Goal: Task Accomplishment & Management: Use online tool/utility

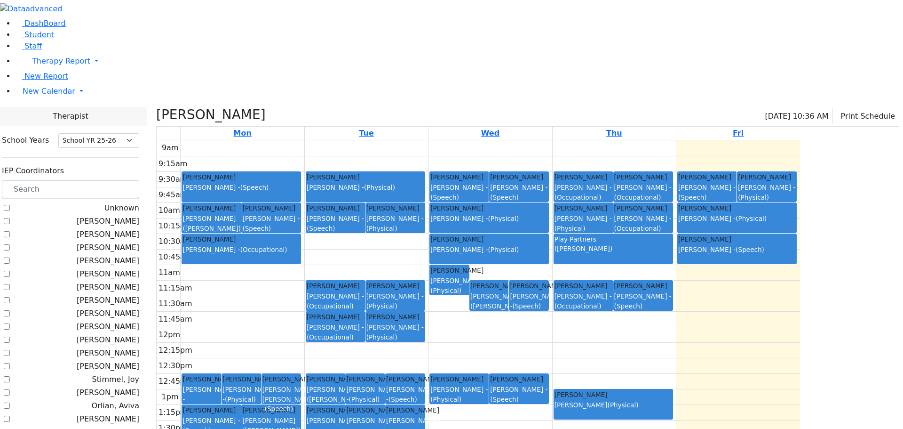
select select "212"
click at [51, 65] on span "New Calendar" at bounding box center [61, 60] width 58 height 9
click at [44, 114] on span "Calendar" at bounding box center [37, 109] width 34 height 9
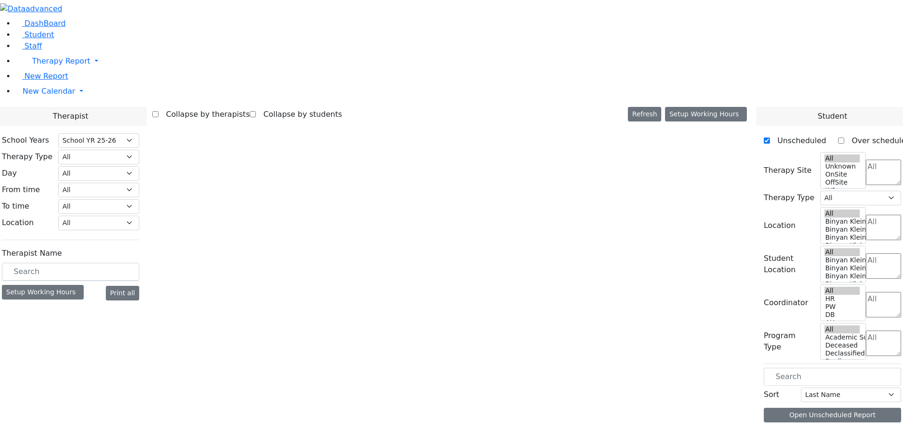
select select "212"
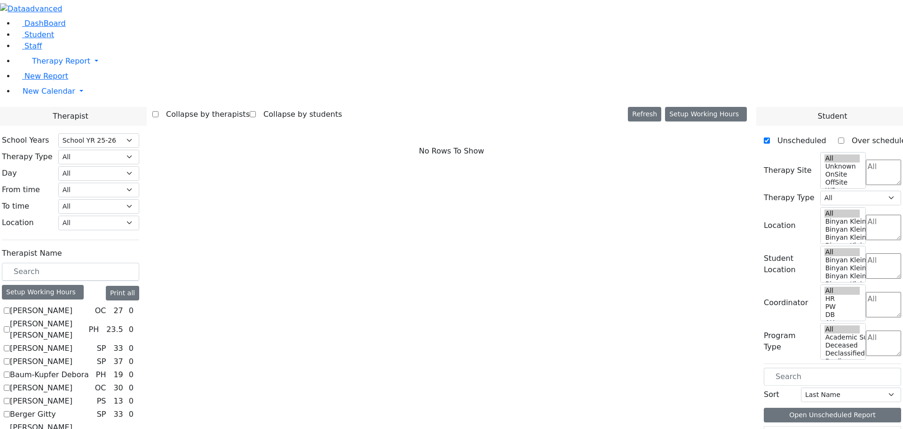
checkbox input "true"
select select "1"
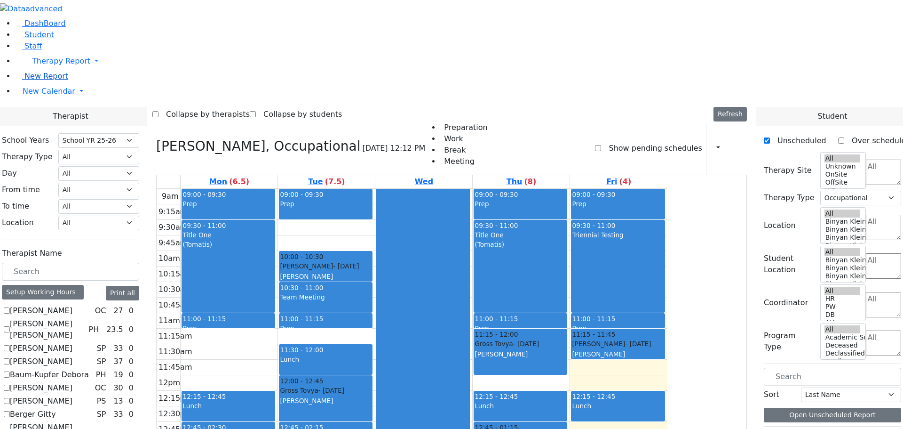
click at [32, 80] on span "New Report" at bounding box center [46, 76] width 44 height 9
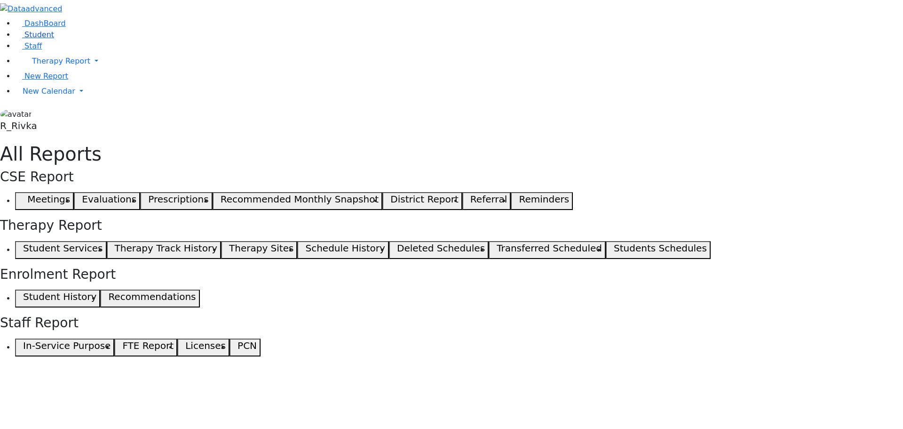
click at [33, 39] on span "Student" at bounding box center [39, 34] width 30 height 9
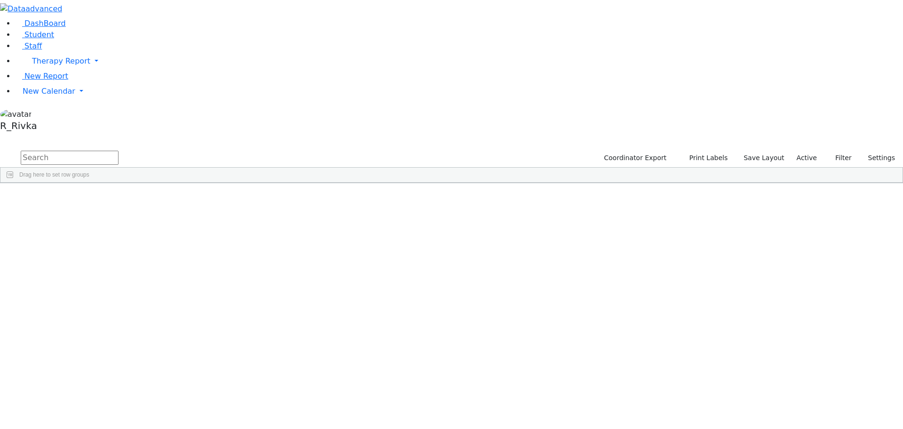
click at [119, 151] on input "text" at bounding box center [70, 158] width 98 height 14
type input "jacob"
click at [239, 198] on div "[DATE]" at bounding box center [208, 204] width 59 height 13
click at [239, 198] on div "05/30/2021" at bounding box center [208, 204] width 59 height 13
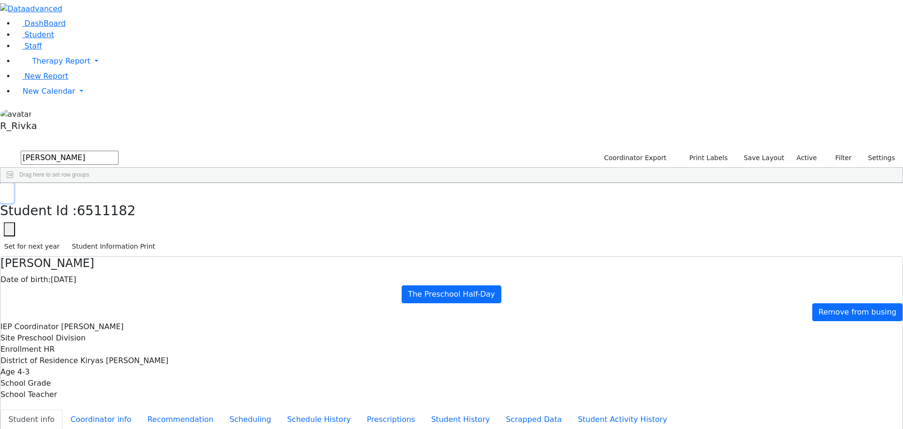
click at [14, 183] on button "button" at bounding box center [7, 193] width 14 height 20
click at [179, 211] on div "Jacob" at bounding box center [149, 217] width 59 height 13
click at [229, 409] on button "Scheduling" at bounding box center [250, 419] width 57 height 20
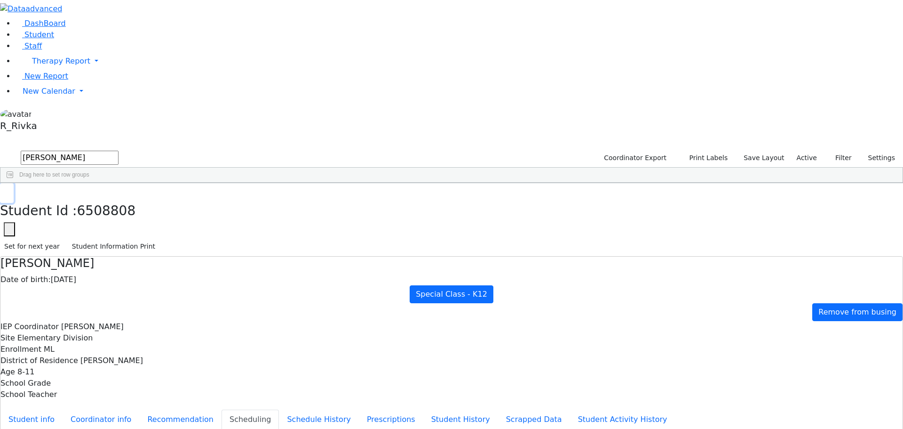
click at [9, 190] on icon "button" at bounding box center [6, 193] width 5 height 6
click at [31, 39] on span "Student" at bounding box center [39, 34] width 30 height 9
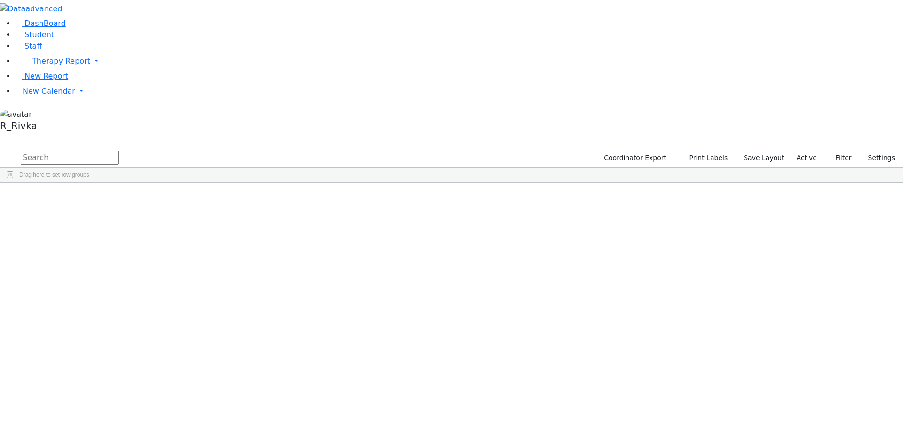
click at [119, 151] on input "text" at bounding box center [70, 158] width 98 height 14
type input "r"
type input "eks"
click at [120, 211] on div "Ekstein" at bounding box center [90, 217] width 59 height 13
click at [179, 211] on div "Refual" at bounding box center [149, 217] width 59 height 13
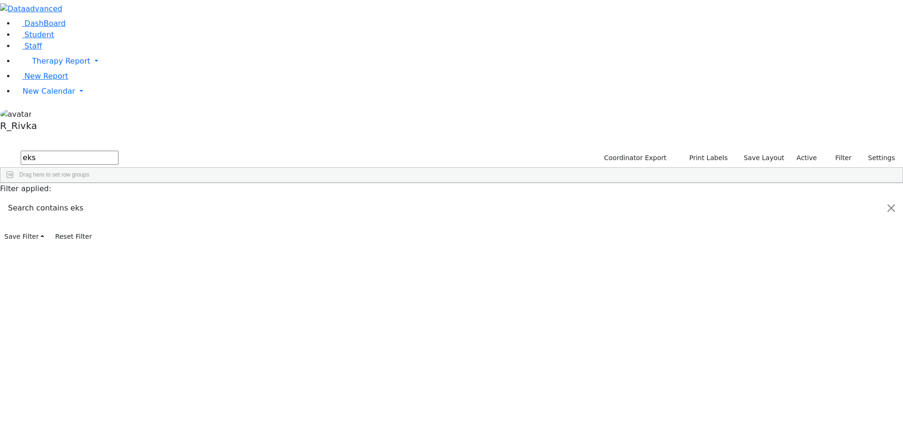
click at [179, 211] on div "Refual" at bounding box center [149, 217] width 59 height 13
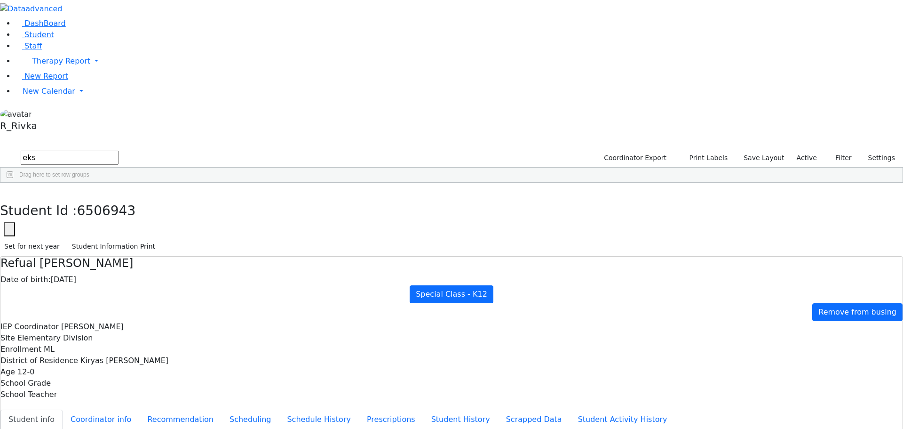
scroll to position [28, 0]
click at [225, 409] on button "Scheduling" at bounding box center [250, 419] width 57 height 20
click at [14, 183] on button "button" at bounding box center [7, 193] width 14 height 20
click at [119, 151] on input "eks" at bounding box center [70, 158] width 98 height 14
click at [35, 65] on span "New Calendar" at bounding box center [61, 60] width 58 height 9
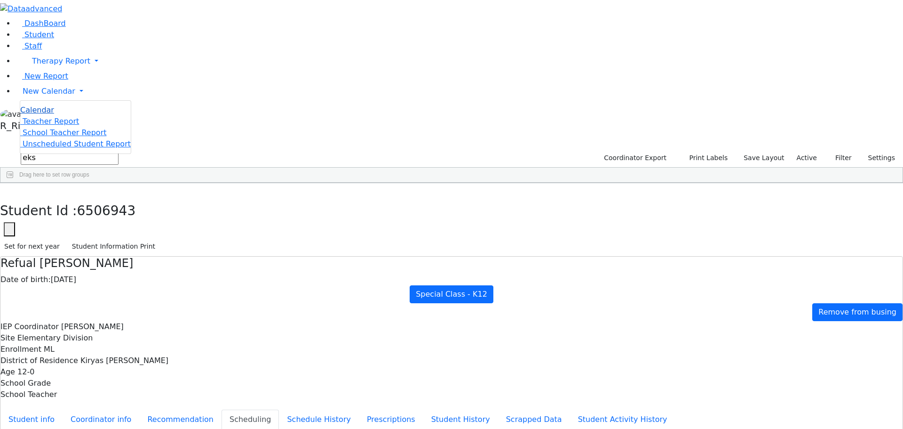
click at [35, 114] on span "Calendar" at bounding box center [37, 109] width 34 height 9
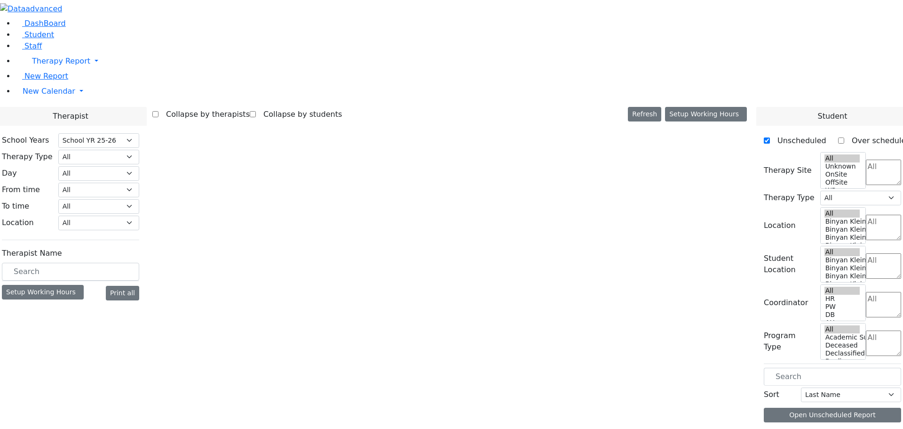
select select "212"
select select "1"
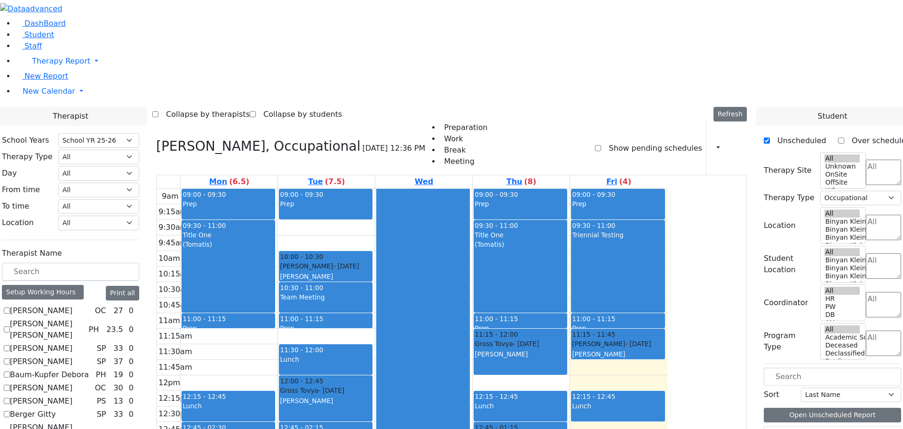
checkbox input "false"
select select
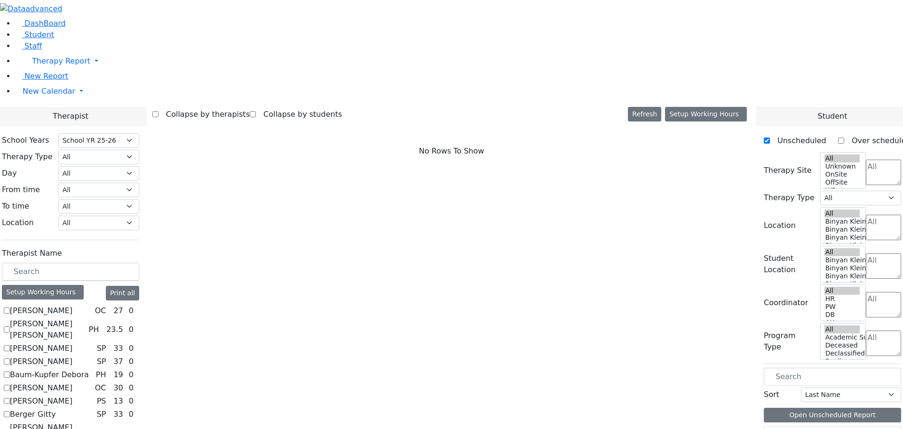
scroll to position [235, 0]
checkbox input "true"
select select "3"
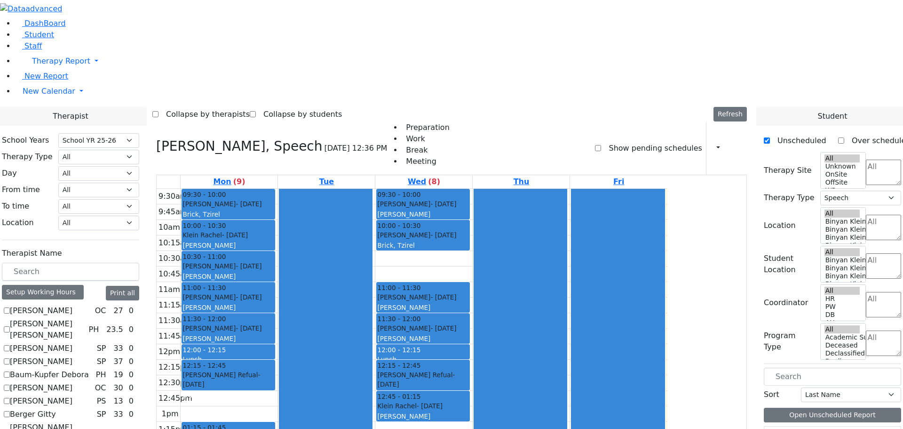
scroll to position [0, 0]
click at [72, 305] on label "[PERSON_NAME]" at bounding box center [41, 310] width 63 height 11
click at [10, 307] on input "[PERSON_NAME]" at bounding box center [7, 310] width 6 height 6
checkbox input "true"
select select
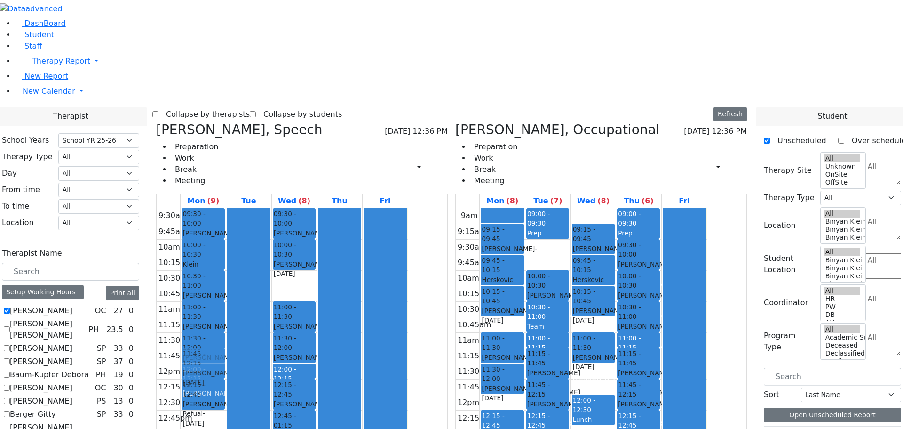
drag, startPoint x: 291, startPoint y: 213, endPoint x: 294, endPoint y: 207, distance: 6.5
click at [224, 208] on div "09:30 - 10:00 Berkowitz Frimy - 01/12/2013 Brick, Tzirel 10:00 - 10:30 Klein Ra…" at bounding box center [203, 208] width 43 height 0
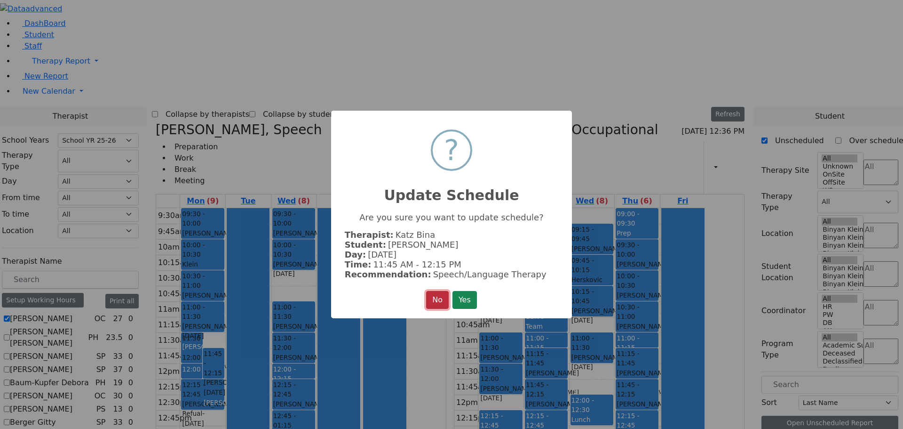
click at [442, 295] on button "No" at bounding box center [437, 300] width 23 height 18
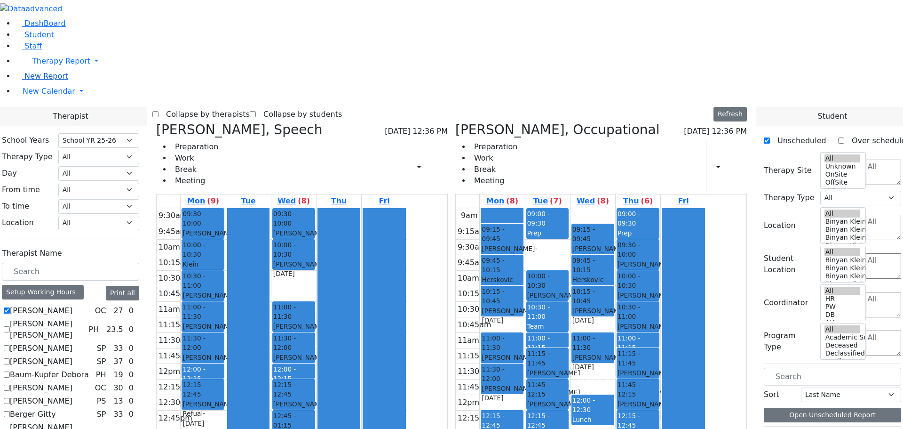
click at [31, 80] on span "New Report" at bounding box center [46, 76] width 44 height 9
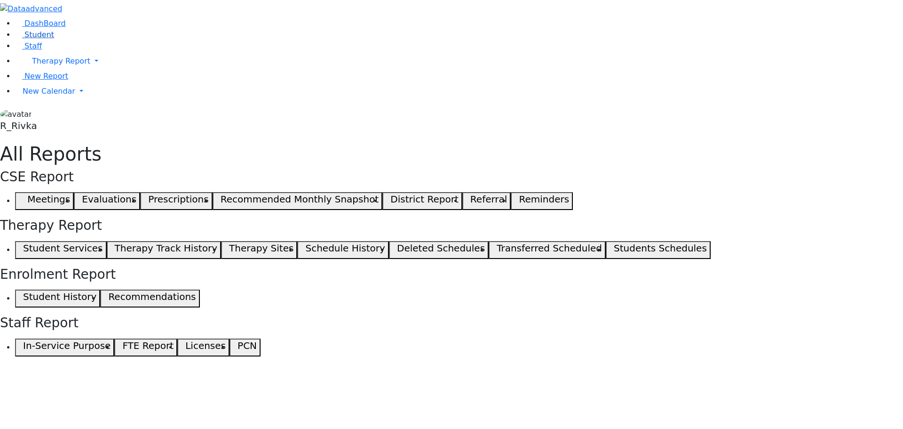
click at [25, 39] on span "Student" at bounding box center [39, 34] width 30 height 9
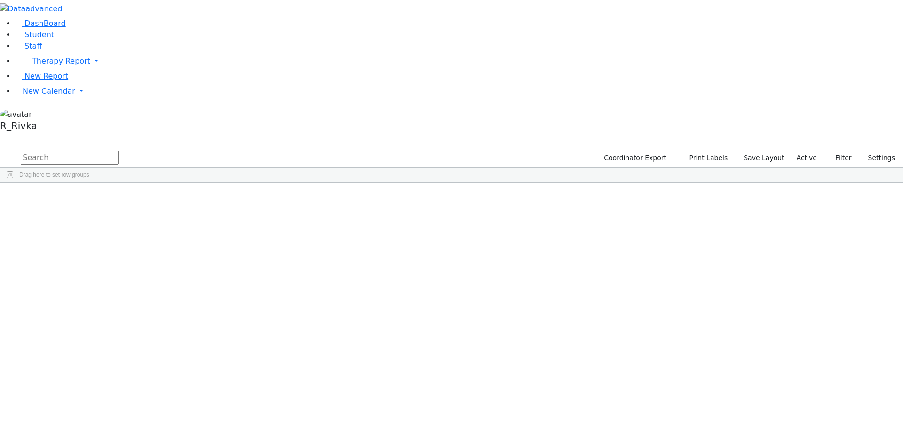
click at [119, 151] on input "text" at bounding box center [70, 158] width 98 height 14
click at [179, 198] on div "Yuda" at bounding box center [149, 204] width 59 height 13
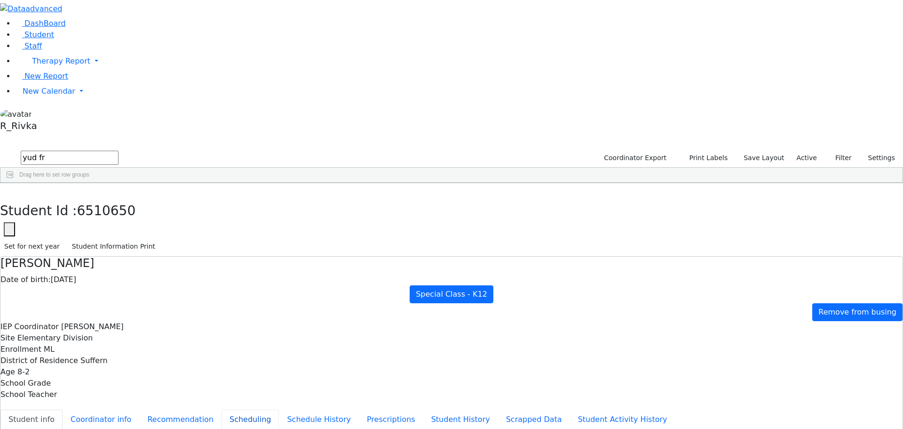
click at [228, 409] on button "Scheduling" at bounding box center [250, 419] width 57 height 20
click at [9, 190] on icon "button" at bounding box center [6, 193] width 5 height 6
drag, startPoint x: 148, startPoint y: 43, endPoint x: 120, endPoint y: 44, distance: 28.2
click at [119, 149] on form "yud fr" at bounding box center [59, 158] width 119 height 18
click at [119, 151] on input "est sch" at bounding box center [70, 158] width 98 height 14
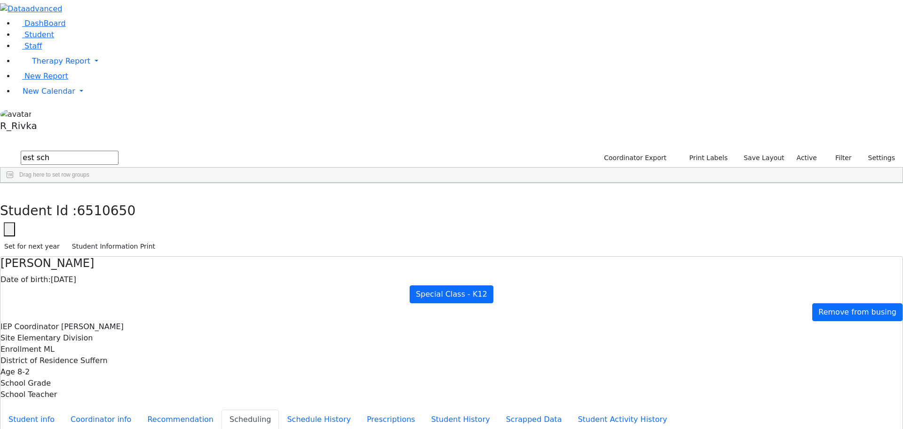
click at [14, 183] on button "button" at bounding box center [7, 193] width 14 height 20
drag, startPoint x: 154, startPoint y: 38, endPoint x: 117, endPoint y: 39, distance: 36.7
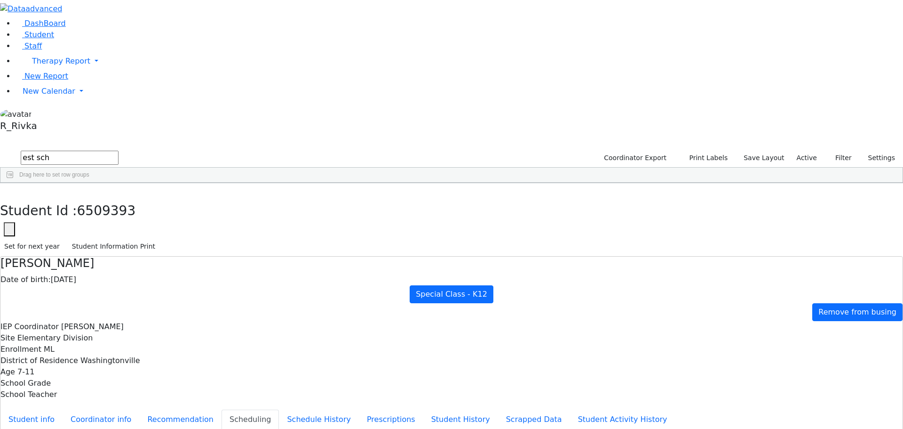
click at [117, 149] on form "est sch" at bounding box center [59, 158] width 119 height 18
click at [63, 409] on button "Student info" at bounding box center [31, 419] width 62 height 20
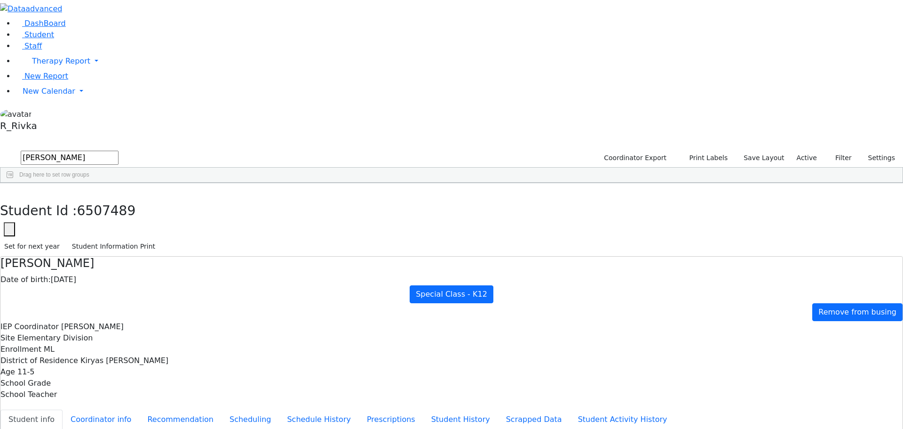
scroll to position [17, 0]
click at [9, 190] on icon "button" at bounding box center [6, 193] width 5 height 6
drag, startPoint x: 151, startPoint y: 40, endPoint x: 125, endPoint y: 40, distance: 26.8
click at [119, 149] on form "joel m" at bounding box center [59, 158] width 119 height 18
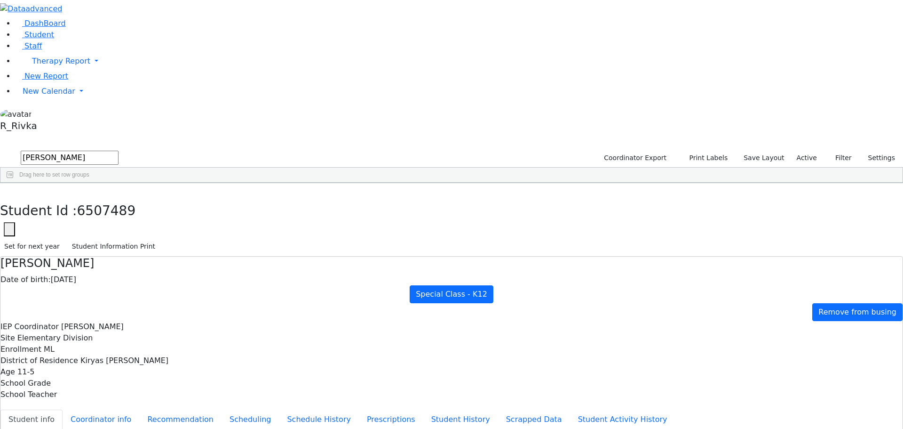
click at [179, 211] on div "[PERSON_NAME]" at bounding box center [149, 217] width 59 height 13
click at [298, 211] on div "[PERSON_NAME]" at bounding box center [268, 217] width 59 height 13
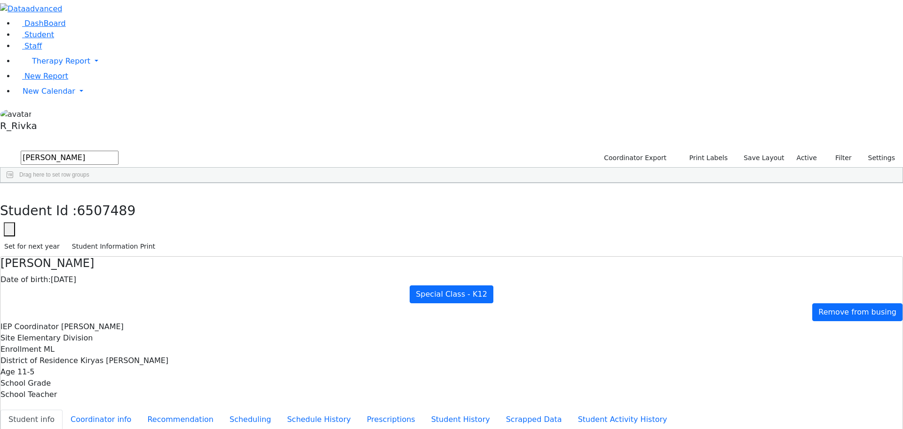
click at [298, 211] on div "[PERSON_NAME]" at bounding box center [268, 217] width 59 height 13
click at [357, 211] on div "ML" at bounding box center [327, 217] width 59 height 13
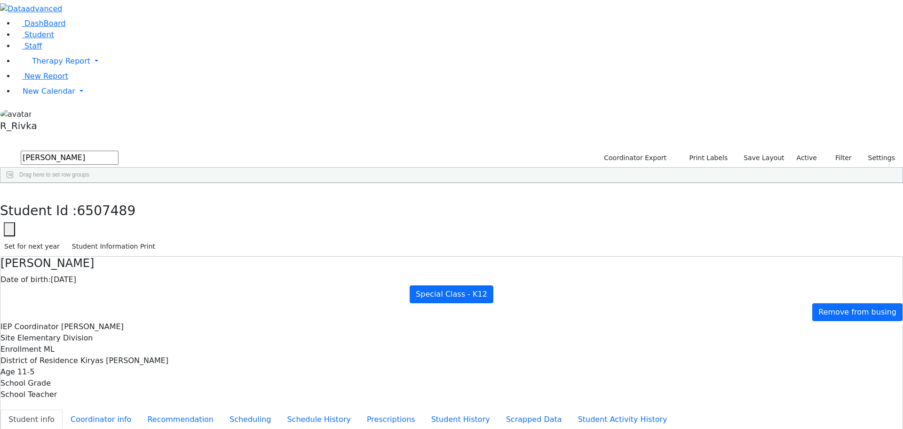
click at [120, 211] on div "Gross" at bounding box center [90, 217] width 59 height 13
click at [476, 211] on div "[GEOGRAPHIC_DATA]" at bounding box center [445, 217] width 59 height 13
click at [119, 151] on input "[PERSON_NAME]" at bounding box center [70, 158] width 98 height 14
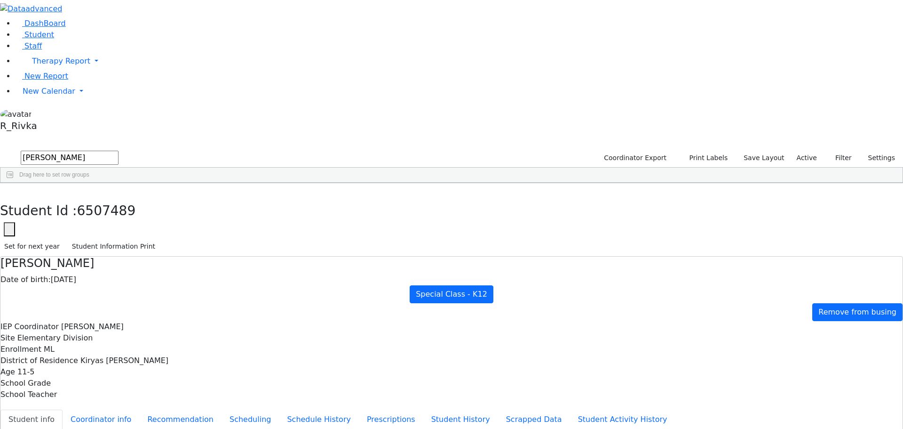
type input "[PERSON_NAME]"
click at [0, 149] on button "submit" at bounding box center [9, 158] width 18 height 18
click at [120, 198] on div "Gross" at bounding box center [90, 204] width 59 height 13
click at [179, 198] on div "[PERSON_NAME]" at bounding box center [149, 204] width 59 height 13
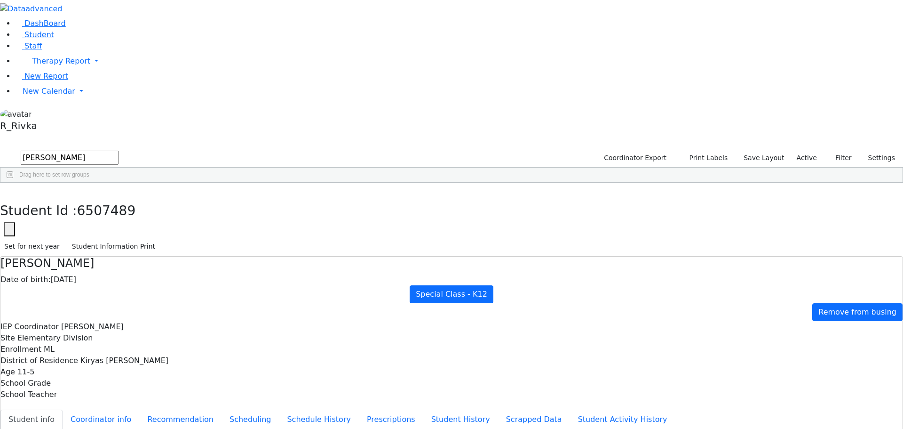
click at [179, 198] on div "[PERSON_NAME]" at bounding box center [149, 204] width 59 height 13
click at [239, 198] on div "[DATE]" at bounding box center [208, 204] width 59 height 13
click at [120, 198] on div "Gross" at bounding box center [90, 204] width 59 height 13
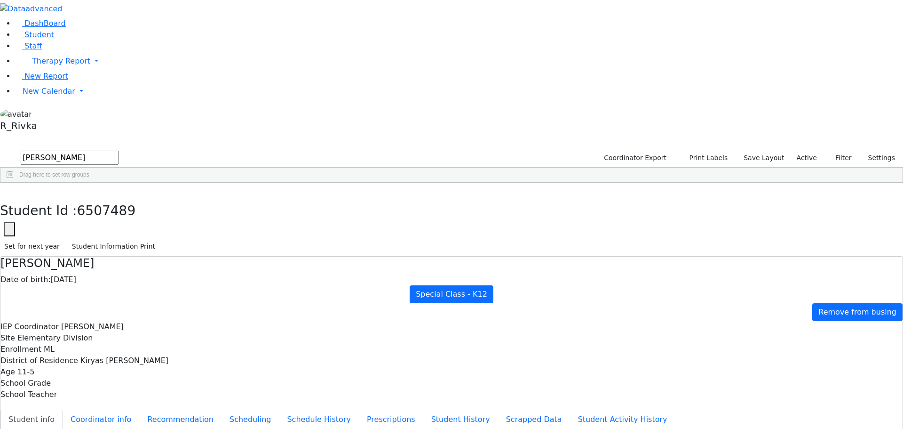
click at [61, 198] on div "6510248" at bounding box center [30, 204] width 60 height 13
click at [120, 198] on div "Gross" at bounding box center [90, 204] width 59 height 13
click at [594, 198] on div "Press SPACE to deselect this row." at bounding box center [564, 204] width 59 height 13
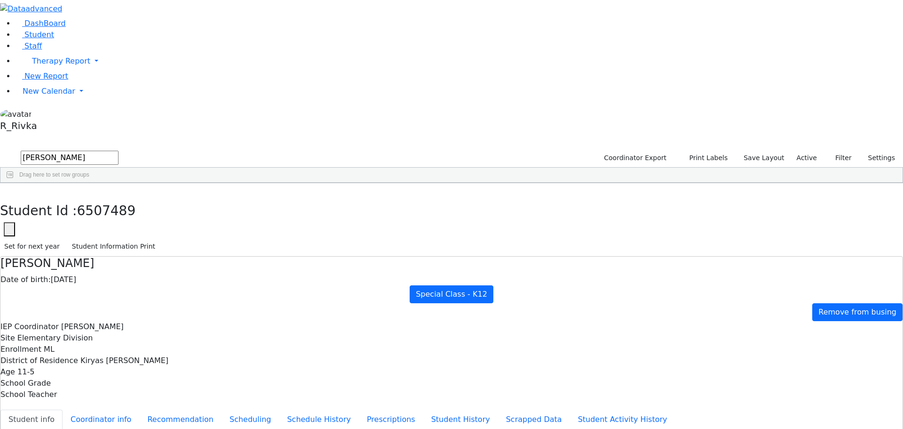
click at [594, 198] on div "Press SPACE to deselect this row." at bounding box center [564, 204] width 59 height 13
click at [653, 198] on div "Press SPACE to deselect this row." at bounding box center [623, 204] width 59 height 13
click at [594, 198] on div "Press SPACE to deselect this row." at bounding box center [564, 204] width 59 height 13
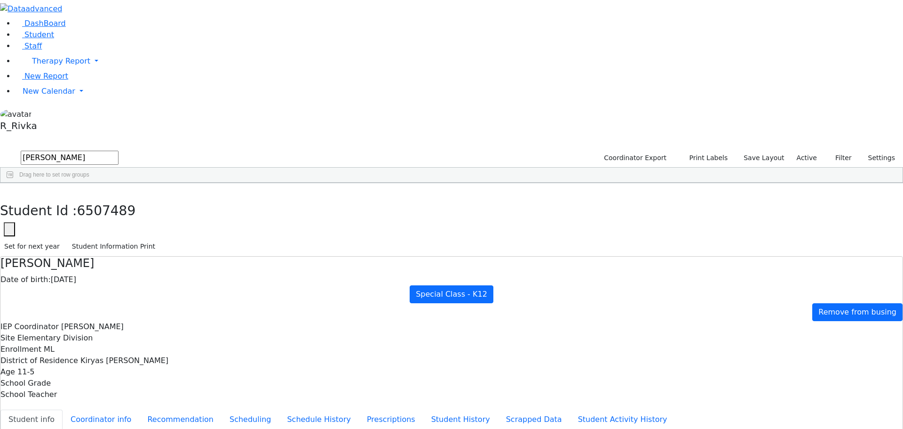
click at [61, 198] on div "6510248" at bounding box center [30, 204] width 60 height 13
click at [120, 198] on div "Gross" at bounding box center [90, 204] width 59 height 13
click at [594, 198] on div "Press SPACE to deselect this row." at bounding box center [564, 204] width 59 height 13
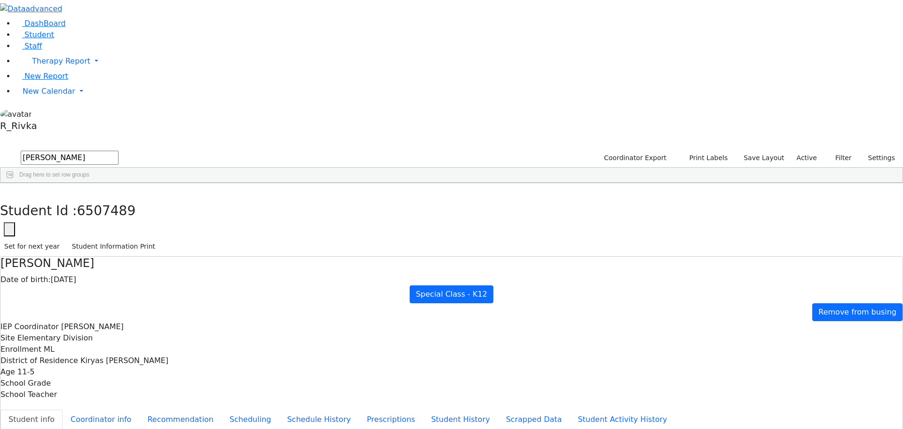
click at [594, 198] on div "Press SPACE to deselect this row." at bounding box center [564, 204] width 59 height 13
click at [772, 198] on div "0" at bounding box center [742, 204] width 59 height 13
click at [713, 198] on div "0" at bounding box center [682, 204] width 59 height 13
click at [683, 198] on div "6510248 Gross Tovya 02/07/2016 Kramer Bluma ML Special Class - K12 Yorktown Cen…" at bounding box center [446, 204] width 892 height 13
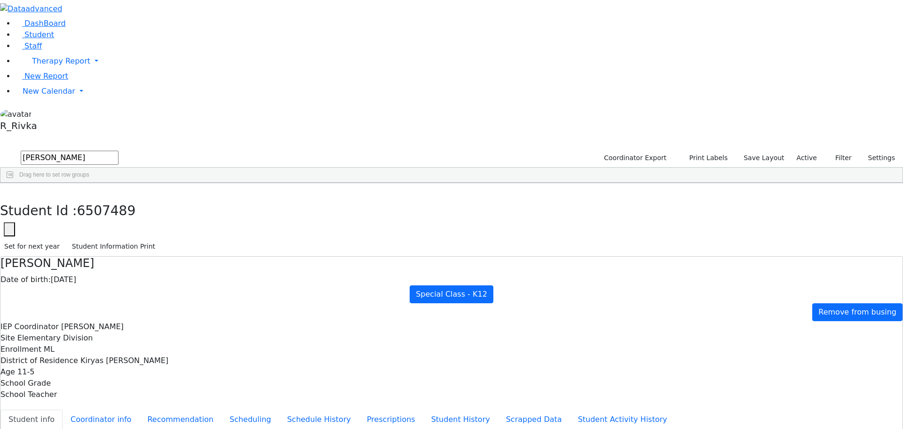
click at [594, 198] on div "Press SPACE to deselect this row." at bounding box center [564, 204] width 59 height 13
click at [54, 39] on link "Student" at bounding box center [34, 34] width 39 height 9
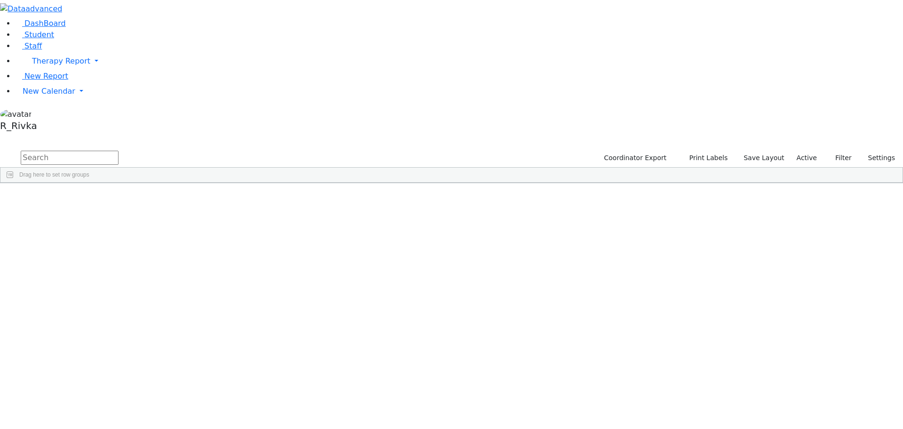
click at [119, 151] on input "text" at bounding box center [70, 158] width 98 height 14
type input "[PERSON_NAME]"
click at [120, 198] on div "Gross" at bounding box center [90, 204] width 59 height 13
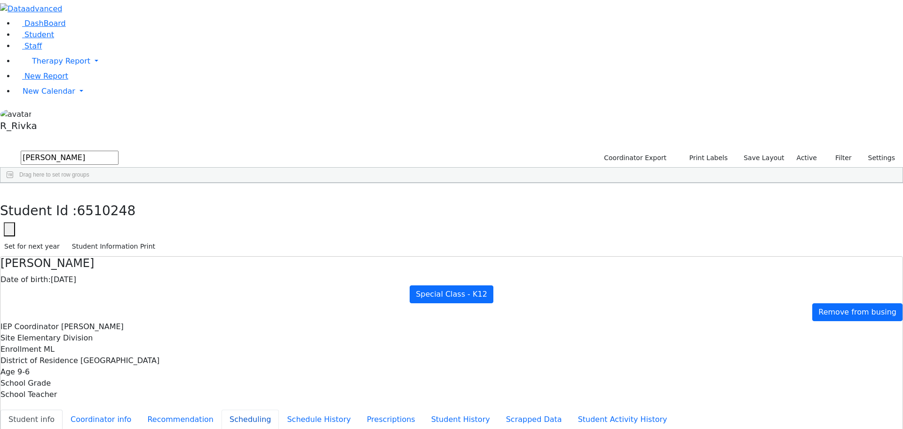
click at [222, 409] on button "Scheduling" at bounding box center [250, 419] width 57 height 20
